Goal: Information Seeking & Learning: Compare options

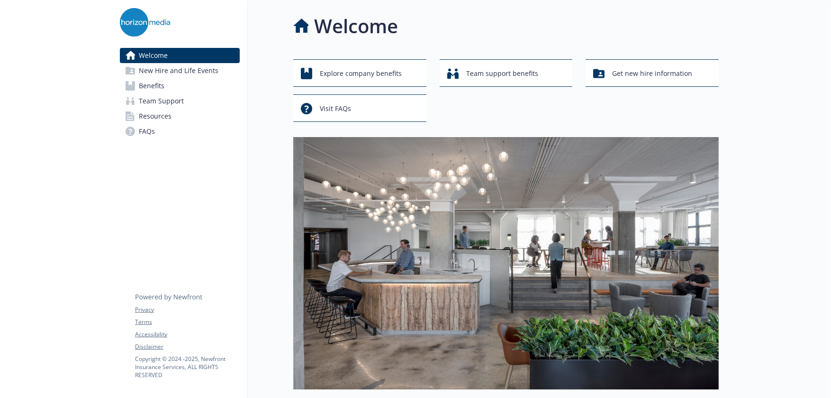
click at [169, 72] on span "New Hire and Life Events" at bounding box center [179, 70] width 80 height 15
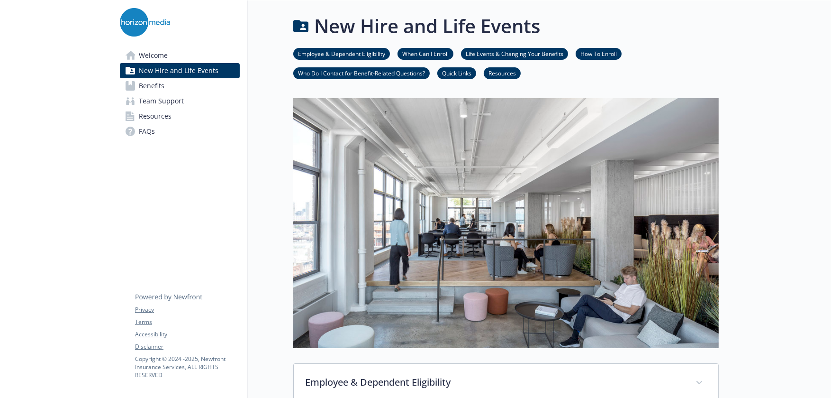
scroll to position [236, 0]
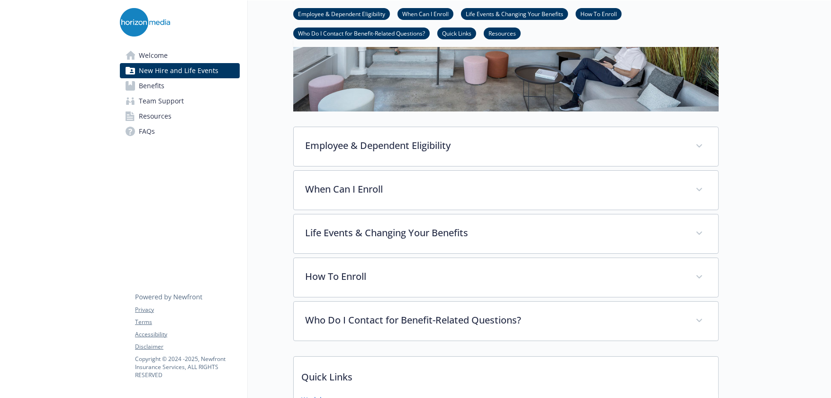
click at [147, 86] on span "Benefits" at bounding box center [152, 85] width 26 height 15
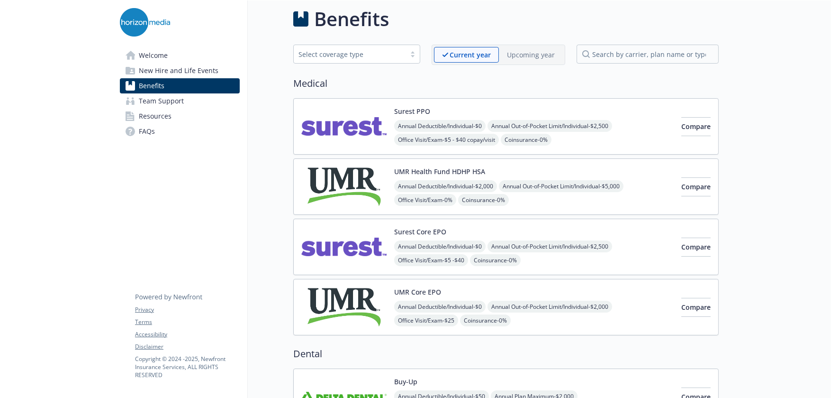
scroll to position [236, 0]
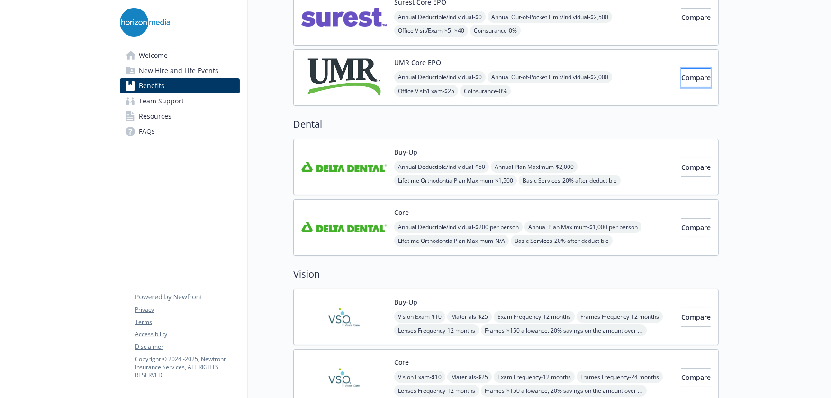
click at [683, 79] on span "Compare" at bounding box center [695, 77] width 29 height 9
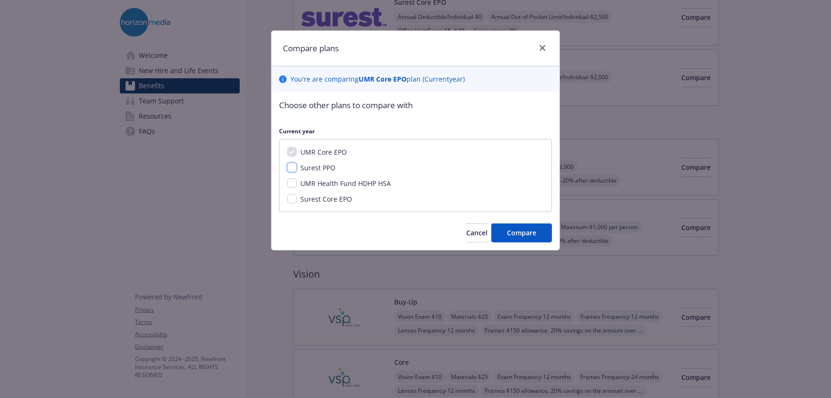
click at [293, 168] on input "Surest PPO" at bounding box center [291, 167] width 9 height 9
checkbox input "true"
click at [299, 198] on div "Surest Core EPO" at bounding box center [325, 199] width 57 height 10
click at [293, 193] on div "UMR Core EPO Surest PPO UMR Health Fund HDHP HSA Surest Core EPO" at bounding box center [415, 175] width 273 height 73
click at [295, 198] on input "Surest Core EPO" at bounding box center [291, 198] width 9 height 9
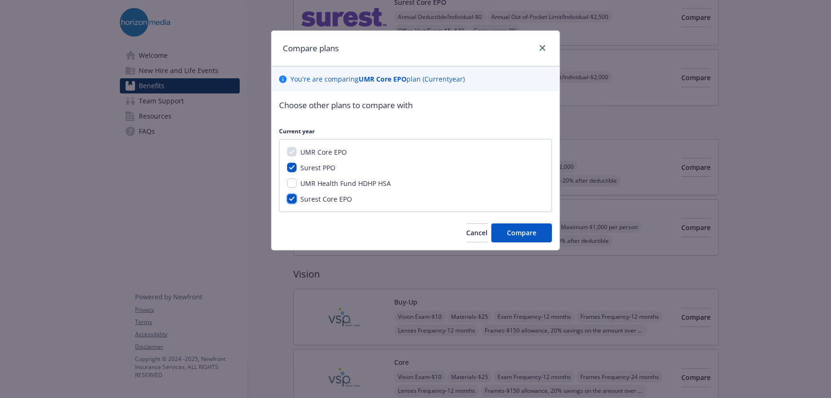
checkbox input "true"
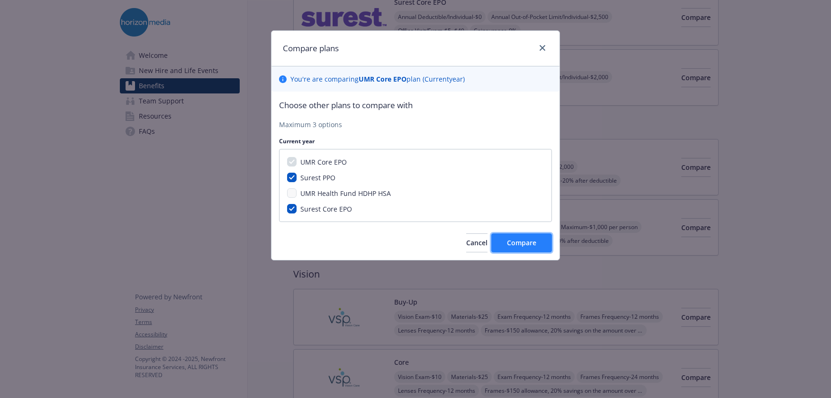
click at [521, 243] on span "Compare" at bounding box center [521, 242] width 29 height 9
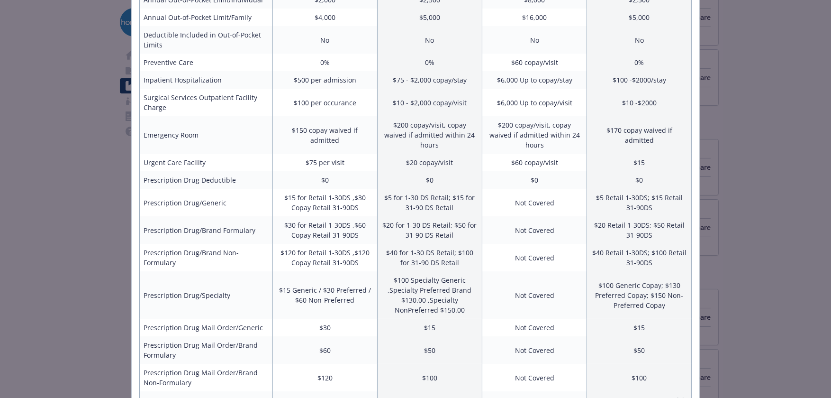
scroll to position [284, 0]
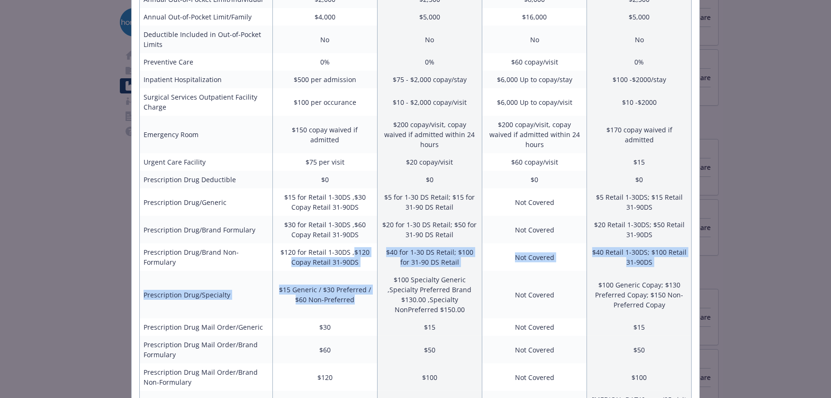
drag, startPoint x: 351, startPoint y: 245, endPoint x: 354, endPoint y: 291, distance: 46.6
click at [354, 291] on tbody "Annual Deductible/Individual $0 $0 $0 $0 Annual Deductible/Family $0 $0 $0 $0 C…" at bounding box center [416, 179] width 552 height 553
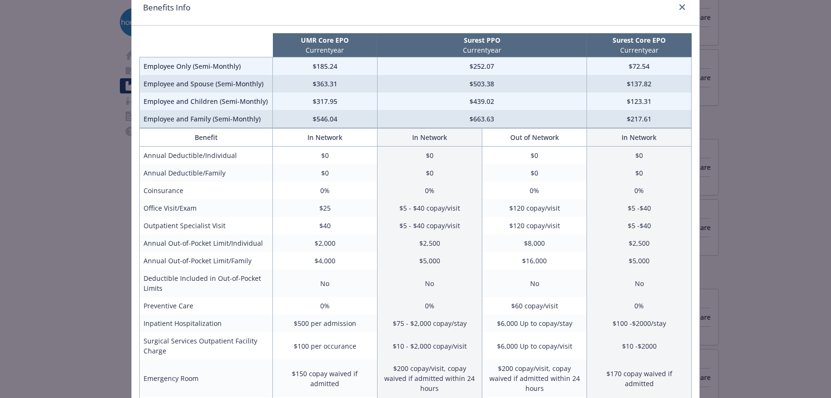
scroll to position [0, 0]
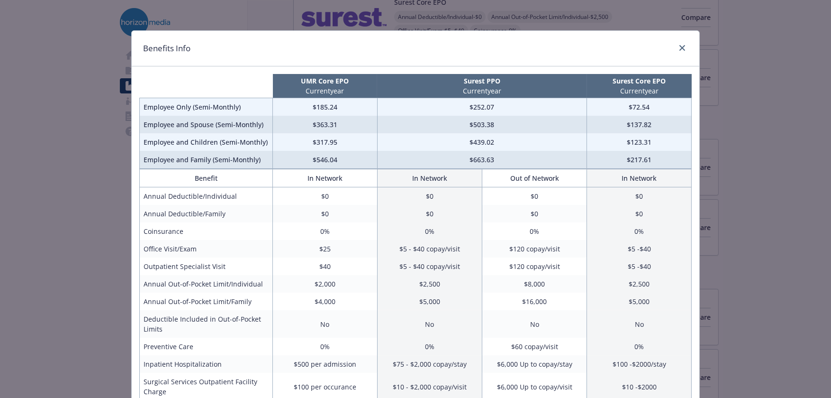
click at [673, 51] on div "compare plan details" at bounding box center [680, 48] width 15 height 12
click at [680, 47] on icon "close" at bounding box center [683, 48] width 6 height 6
